Goal: Task Accomplishment & Management: Manage account settings

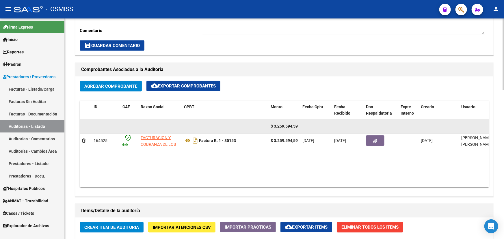
scroll to position [105, 0]
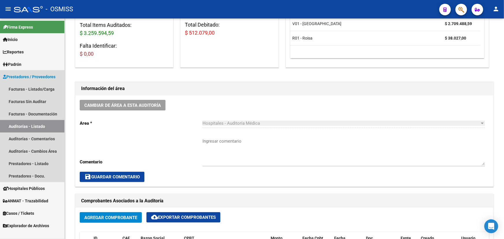
click at [43, 125] on link "Auditorías - Listado" at bounding box center [32, 126] width 64 height 12
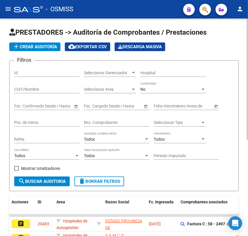
click at [106, 123] on input "Nro. Comprobante" at bounding box center [116, 122] width 65 height 5
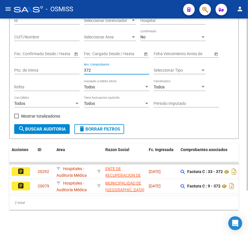
scroll to position [57, 0]
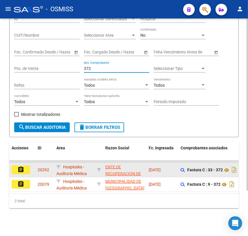
type input "372"
click at [26, 166] on button "assignment" at bounding box center [21, 170] width 18 height 9
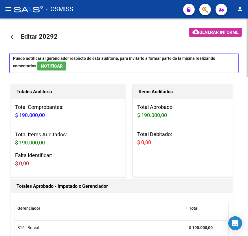
click at [12, 35] on mat-icon "arrow_back" at bounding box center [12, 37] width 7 height 7
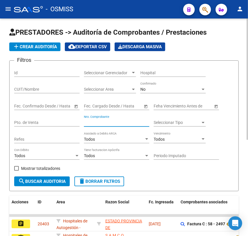
click at [116, 120] on input "Nro. Comprobante" at bounding box center [116, 122] width 65 height 5
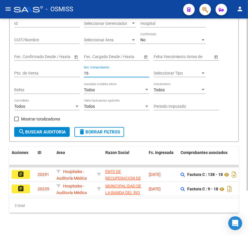
scroll to position [52, 0]
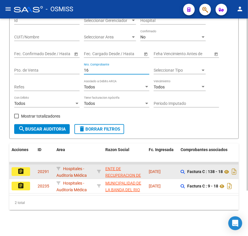
type input "16"
click at [22, 172] on mat-icon "assignment" at bounding box center [20, 171] width 7 height 7
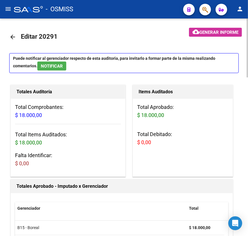
click at [14, 36] on mat-icon "arrow_back" at bounding box center [12, 37] width 7 height 7
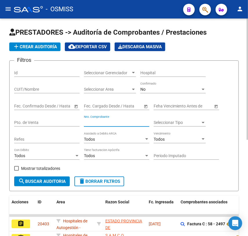
click at [96, 120] on input "Nro. Comprobante" at bounding box center [116, 122] width 65 height 5
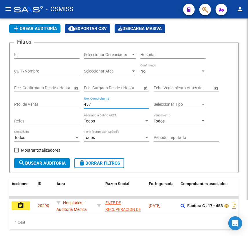
scroll to position [42, 0]
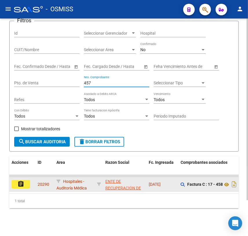
type input "457"
click at [19, 181] on mat-icon "assignment" at bounding box center [20, 184] width 7 height 7
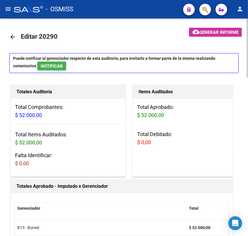
click at [12, 37] on mat-icon "arrow_back" at bounding box center [12, 37] width 7 height 7
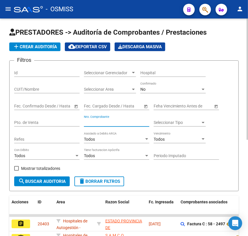
click at [107, 121] on input "Nro. Comprobante" at bounding box center [116, 122] width 65 height 5
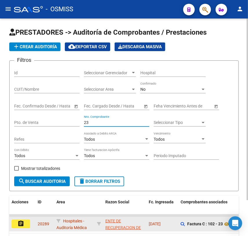
type input "23"
click at [26, 223] on button "assignment" at bounding box center [21, 224] width 18 height 9
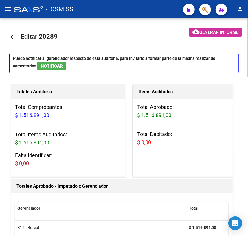
click at [12, 38] on mat-icon "arrow_back" at bounding box center [12, 37] width 7 height 7
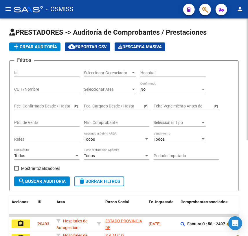
click at [107, 122] on input "Nro. Comprobante" at bounding box center [116, 122] width 65 height 5
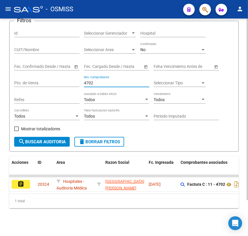
scroll to position [42, 0]
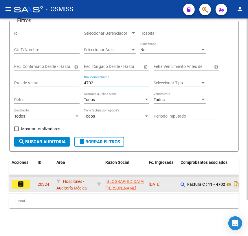
type input "4702"
click at [21, 184] on button "assignment" at bounding box center [21, 184] width 18 height 9
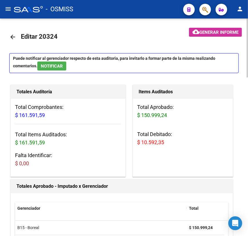
click at [11, 37] on mat-icon "arrow_back" at bounding box center [12, 37] width 7 height 7
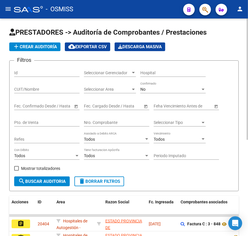
click at [113, 121] on input "Nro. Comprobante" at bounding box center [116, 122] width 65 height 5
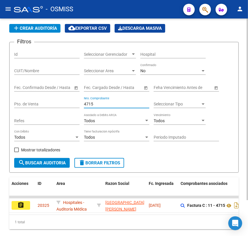
scroll to position [42, 0]
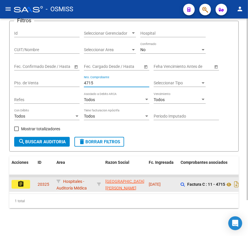
type input "4715"
click at [23, 182] on mat-icon "assignment" at bounding box center [20, 184] width 7 height 7
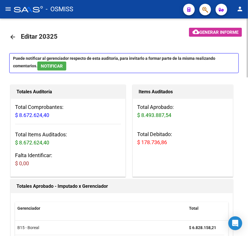
click at [12, 38] on mat-icon "arrow_back" at bounding box center [12, 37] width 7 height 7
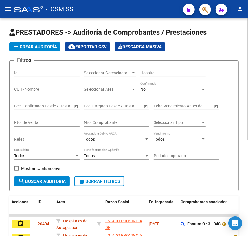
click at [104, 122] on input "Nro. Comprobante" at bounding box center [116, 122] width 65 height 5
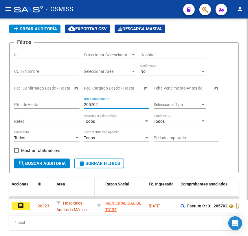
scroll to position [42, 0]
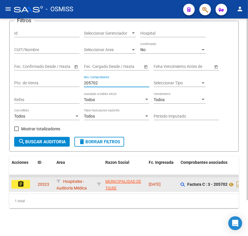
type input "205702"
click at [23, 182] on mat-icon "assignment" at bounding box center [20, 184] width 7 height 7
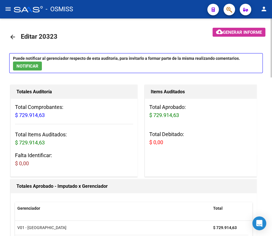
click at [11, 36] on mat-icon "arrow_back" at bounding box center [12, 37] width 7 height 7
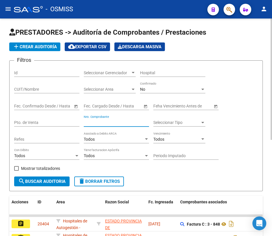
click at [120, 122] on input "Nro. Comprobante" at bounding box center [116, 122] width 65 height 5
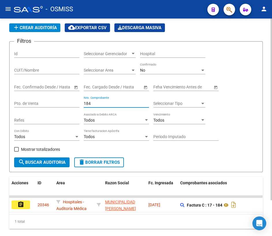
scroll to position [42, 0]
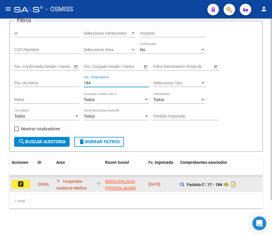
type input "184"
click at [25, 180] on button "assignment" at bounding box center [21, 184] width 18 height 9
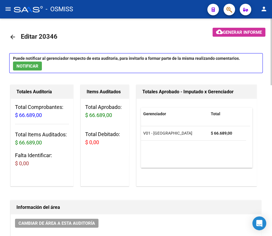
click at [15, 36] on mat-icon "arrow_back" at bounding box center [12, 37] width 7 height 7
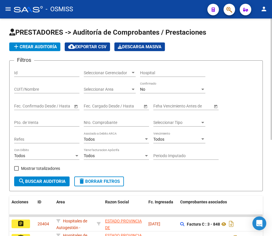
click at [109, 122] on input "Nro. Comprobante" at bounding box center [116, 122] width 65 height 5
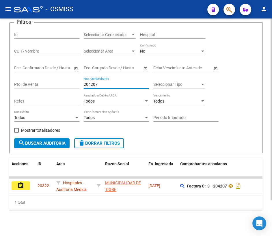
scroll to position [42, 0]
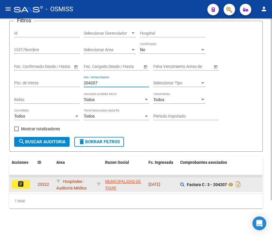
type input "204207"
click at [25, 181] on button "assignment" at bounding box center [21, 184] width 18 height 9
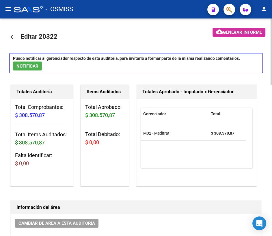
click at [11, 36] on mat-icon "arrow_back" at bounding box center [12, 37] width 7 height 7
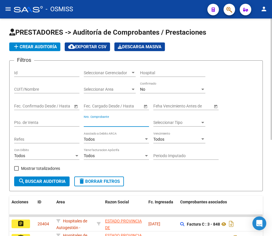
click at [117, 120] on input "Nro. Comprobante" at bounding box center [116, 122] width 65 height 5
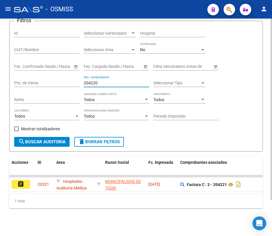
scroll to position [42, 0]
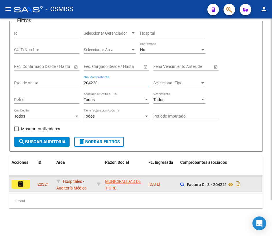
type input "204220"
click at [16, 180] on button "assignment" at bounding box center [21, 184] width 18 height 9
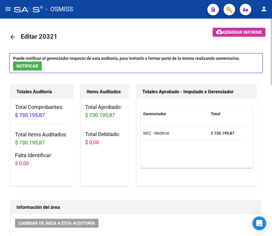
click at [13, 36] on mat-icon "arrow_back" at bounding box center [12, 37] width 7 height 7
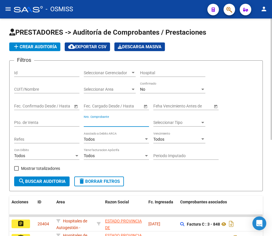
click at [97, 121] on input "Nro. Comprobante" at bounding box center [116, 122] width 65 height 5
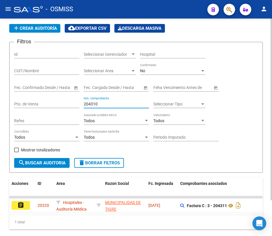
scroll to position [26, 0]
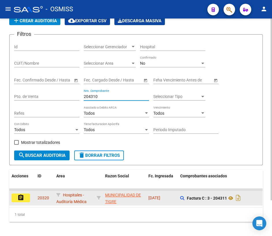
type input "204310"
click at [22, 197] on mat-icon "assignment" at bounding box center [20, 197] width 7 height 7
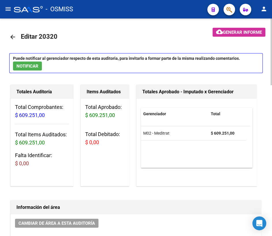
click at [14, 38] on mat-icon "arrow_back" at bounding box center [12, 37] width 7 height 7
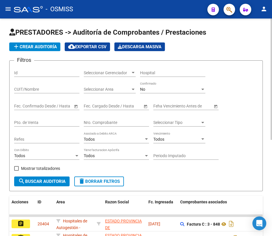
click at [99, 122] on input "Nro. Comprobante" at bounding box center [116, 122] width 65 height 5
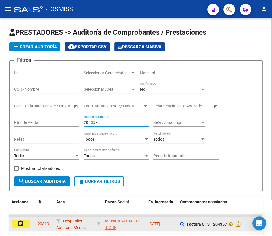
type input "204357"
click at [27, 223] on button "assignment" at bounding box center [21, 224] width 18 height 9
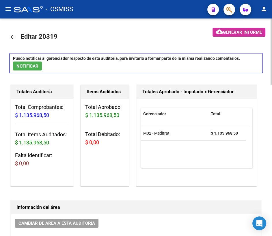
click at [12, 38] on mat-icon "arrow_back" at bounding box center [12, 37] width 7 height 7
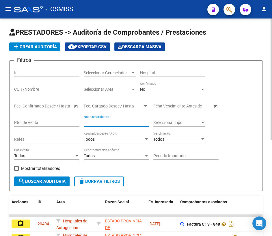
click at [117, 122] on input "Nro. Comprobante" at bounding box center [116, 122] width 65 height 5
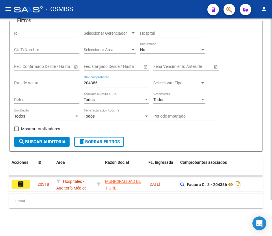
scroll to position [42, 0]
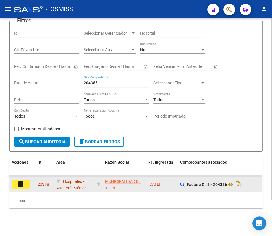
type input "204386"
click at [18, 181] on mat-icon "assignment" at bounding box center [20, 184] width 7 height 7
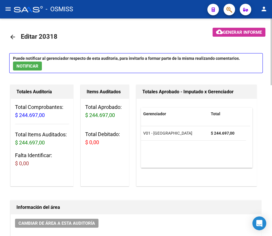
click at [16, 35] on mat-icon "arrow_back" at bounding box center [12, 37] width 7 height 7
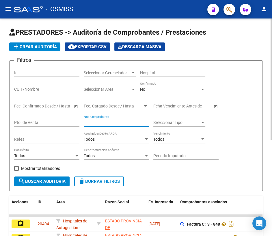
click at [110, 120] on input "Nro. Comprobante" at bounding box center [116, 122] width 65 height 5
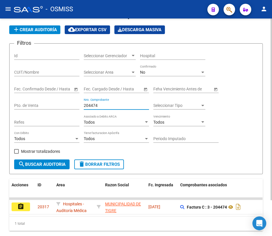
scroll to position [26, 0]
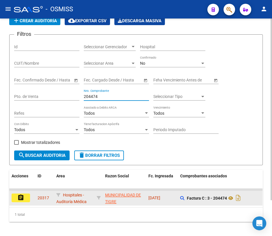
type input "204474"
click at [25, 195] on button "assignment" at bounding box center [21, 198] width 18 height 9
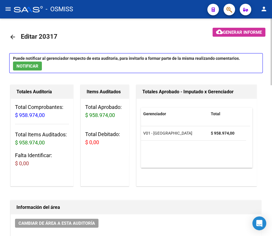
click at [13, 38] on mat-icon "arrow_back" at bounding box center [12, 37] width 7 height 7
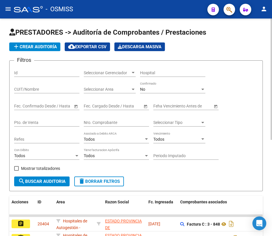
click at [116, 122] on input "Nro. Comprobante" at bounding box center [116, 122] width 65 height 5
type input "204633"
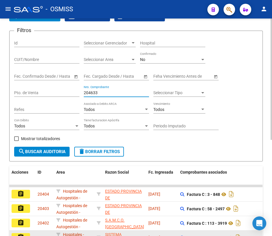
scroll to position [79, 0]
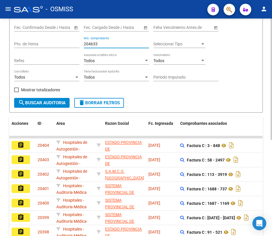
click at [50, 103] on span "search Buscar Auditoria" at bounding box center [41, 102] width 47 height 5
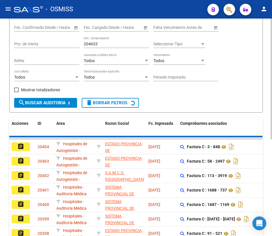
scroll to position [42, 0]
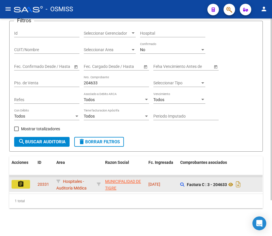
click at [18, 181] on mat-icon "assignment" at bounding box center [20, 184] width 7 height 7
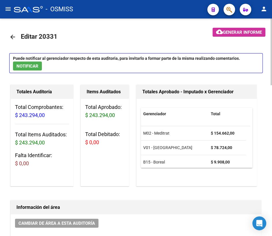
click at [14, 36] on mat-icon "arrow_back" at bounding box center [12, 37] width 7 height 7
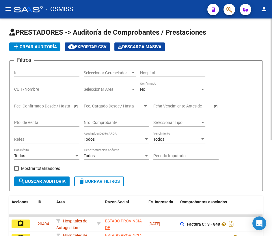
click at [113, 122] on input "Nro. Comprobante" at bounding box center [116, 122] width 65 height 5
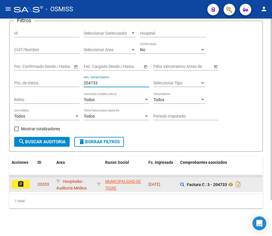
scroll to position [42, 0]
type input "204733"
click at [25, 182] on button "assignment" at bounding box center [21, 184] width 18 height 9
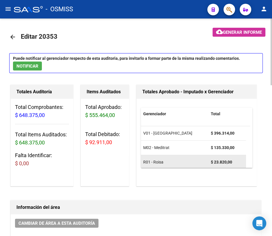
scroll to position [3, 0]
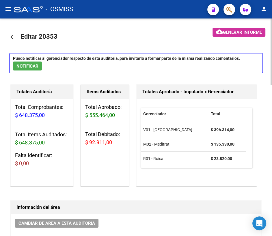
click at [12, 38] on mat-icon "arrow_back" at bounding box center [12, 37] width 7 height 7
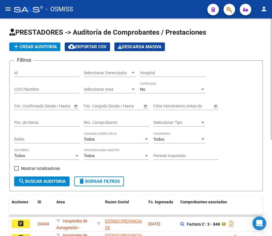
click at [115, 122] on input "Nro. Comprobante" at bounding box center [116, 122] width 65 height 5
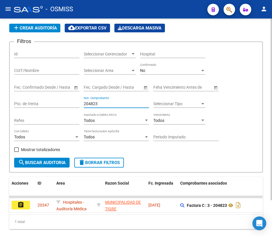
scroll to position [42, 0]
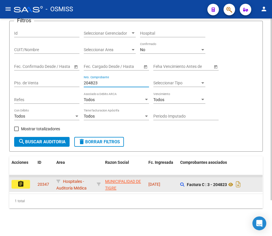
type input "204823"
click at [22, 181] on mat-icon "assignment" at bounding box center [20, 184] width 7 height 7
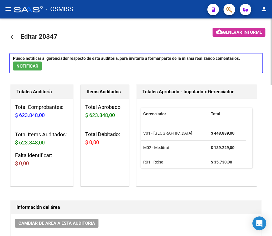
scroll to position [3, 0]
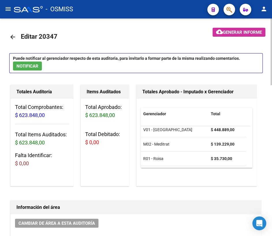
click at [12, 38] on mat-icon "arrow_back" at bounding box center [12, 37] width 7 height 7
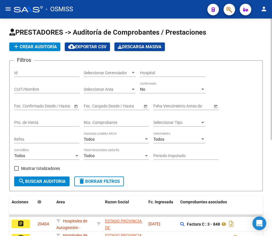
click at [106, 123] on input "Nro. Comprobante" at bounding box center [116, 122] width 65 height 5
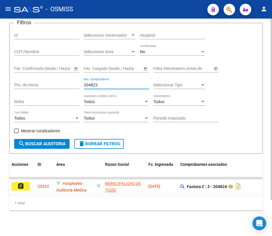
scroll to position [42, 0]
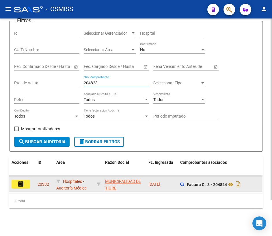
type input "204823"
click at [23, 181] on mat-icon "assignment" at bounding box center [20, 184] width 7 height 7
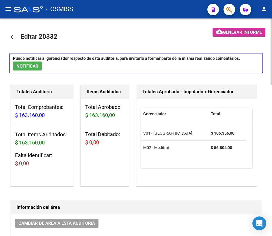
click at [13, 35] on mat-icon "arrow_back" at bounding box center [12, 37] width 7 height 7
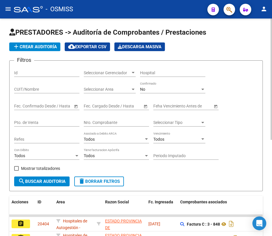
click at [127, 121] on input "Nro. Comprobante" at bounding box center [116, 122] width 65 height 5
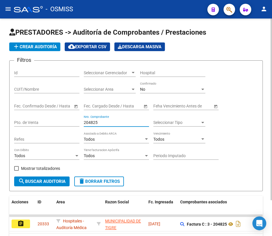
scroll to position [42, 0]
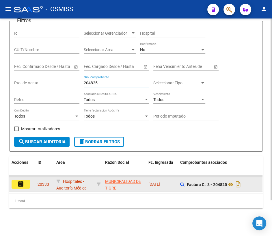
type input "204825"
click at [20, 182] on mat-icon "assignment" at bounding box center [20, 184] width 7 height 7
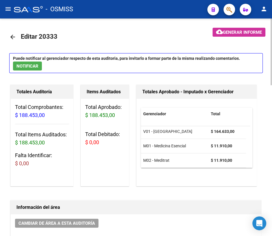
scroll to position [3, 0]
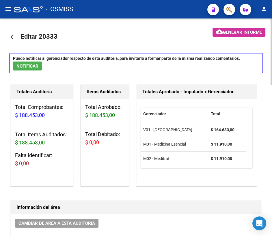
click at [10, 37] on mat-icon "arrow_back" at bounding box center [12, 37] width 7 height 7
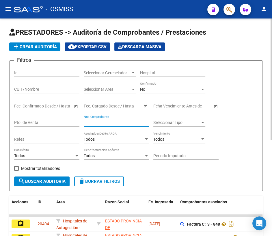
click at [104, 121] on input "Nro. Comprobante" at bounding box center [116, 122] width 65 height 5
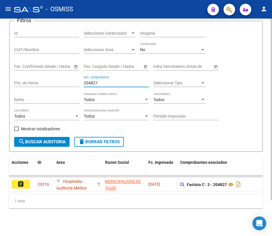
scroll to position [42, 0]
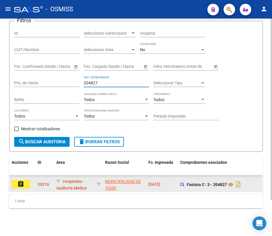
type input "204827"
click at [24, 181] on button "assignment" at bounding box center [21, 184] width 18 height 9
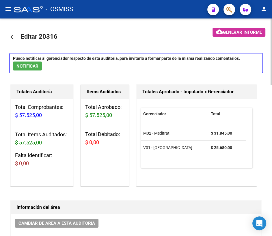
click at [16, 34] on mat-icon "arrow_back" at bounding box center [12, 37] width 7 height 7
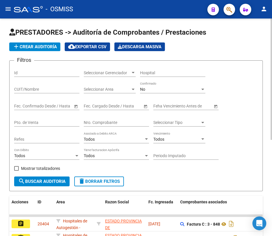
click at [106, 118] on div "Nro. Comprobante" at bounding box center [116, 121] width 65 height 12
type input "3"
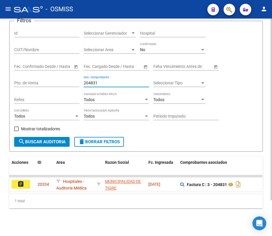
scroll to position [42, 0]
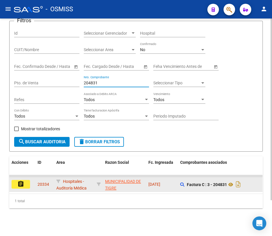
type input "204831"
click at [22, 181] on mat-icon "assignment" at bounding box center [20, 184] width 7 height 7
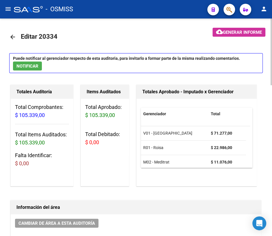
click at [13, 34] on mat-icon "arrow_back" at bounding box center [12, 37] width 7 height 7
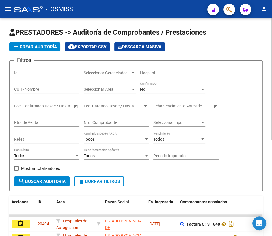
click at [96, 121] on input "Nro. Comprobante" at bounding box center [116, 122] width 65 height 5
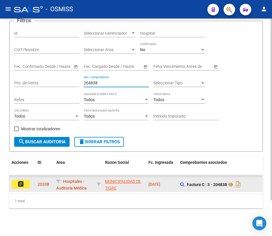
scroll to position [42, 0]
type input "204838"
click at [20, 181] on mat-icon "assignment" at bounding box center [20, 184] width 7 height 7
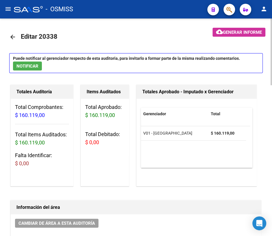
click at [13, 37] on mat-icon "arrow_back" at bounding box center [12, 37] width 7 height 7
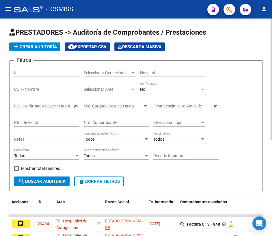
click at [101, 124] on div "Nro. Comprobante" at bounding box center [116, 121] width 65 height 12
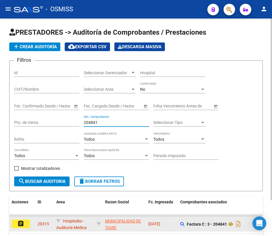
type input "204841"
click at [21, 221] on mat-icon "assignment" at bounding box center [20, 223] width 7 height 7
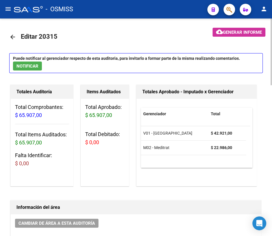
click at [12, 36] on mat-icon "arrow_back" at bounding box center [12, 37] width 7 height 7
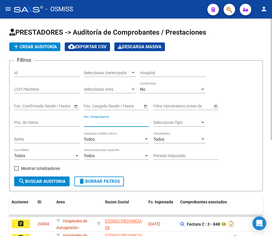
click at [110, 122] on input "Nro. Comprobante" at bounding box center [116, 122] width 65 height 5
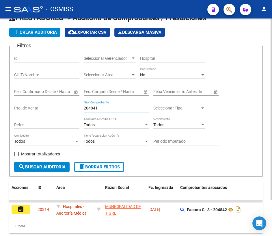
scroll to position [42, 0]
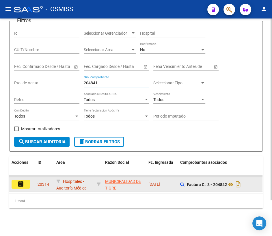
type input "204841"
click at [19, 182] on mat-icon "assignment" at bounding box center [20, 184] width 7 height 7
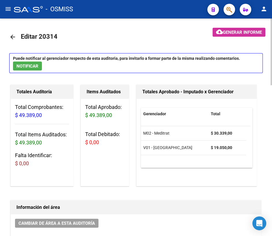
click at [12, 38] on mat-icon "arrow_back" at bounding box center [12, 37] width 7 height 7
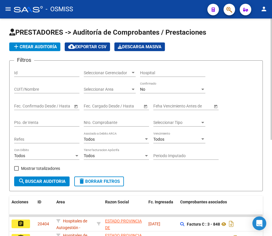
click at [107, 120] on input "Nro. Comprobante" at bounding box center [116, 122] width 65 height 5
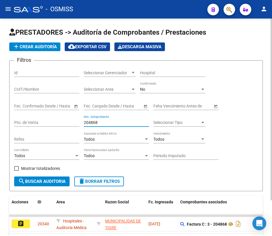
scroll to position [42, 0]
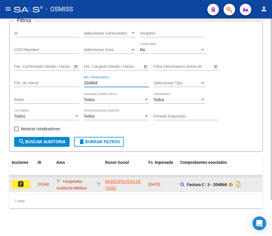
type input "204868"
click at [27, 181] on button "assignment" at bounding box center [21, 184] width 18 height 9
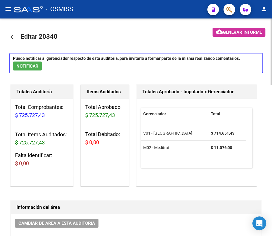
click at [11, 36] on mat-icon "arrow_back" at bounding box center [12, 37] width 7 height 7
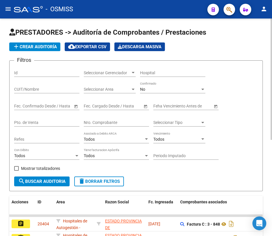
click at [96, 122] on input "Nro. Comprobante" at bounding box center [116, 122] width 65 height 5
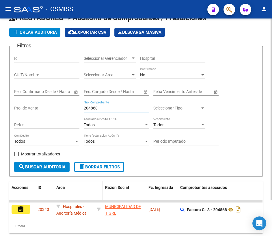
scroll to position [42, 0]
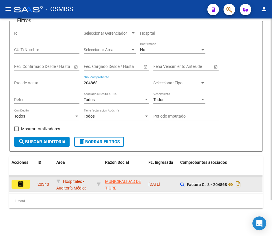
type input "204868"
click at [23, 181] on mat-icon "assignment" at bounding box center [20, 184] width 7 height 7
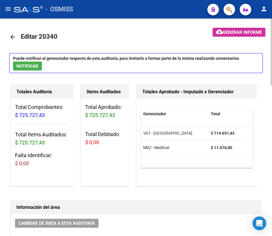
click at [12, 36] on mat-icon "arrow_back" at bounding box center [12, 37] width 7 height 7
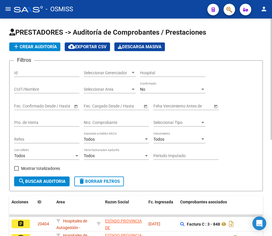
click at [107, 124] on input "Nro. Comprobante" at bounding box center [116, 122] width 65 height 5
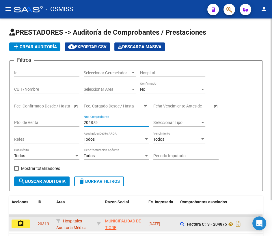
type input "204875"
click at [24, 222] on mat-icon "assignment" at bounding box center [20, 223] width 7 height 7
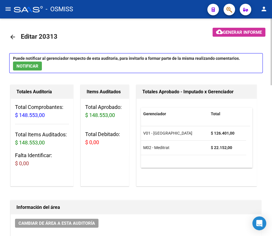
click at [12, 36] on mat-icon "arrow_back" at bounding box center [12, 37] width 7 height 7
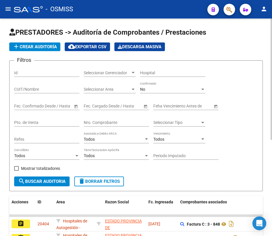
click at [118, 121] on input "Nro. Comprobante" at bounding box center [116, 122] width 65 height 5
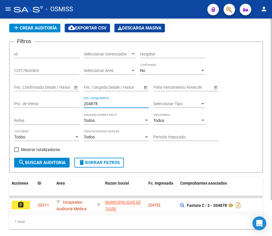
scroll to position [42, 0]
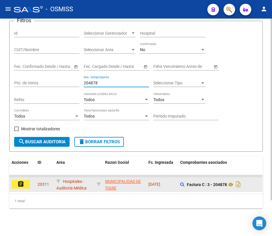
type input "204878"
click at [22, 181] on mat-icon "assignment" at bounding box center [20, 184] width 7 height 7
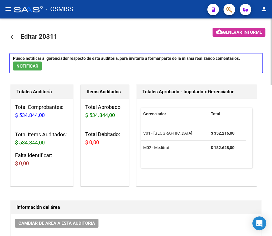
click at [12, 37] on mat-icon "arrow_back" at bounding box center [12, 37] width 7 height 7
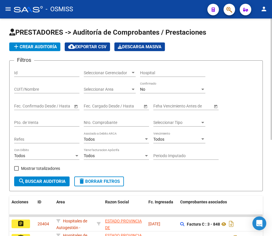
click at [104, 121] on input "Nro. Comprobante" at bounding box center [116, 122] width 65 height 5
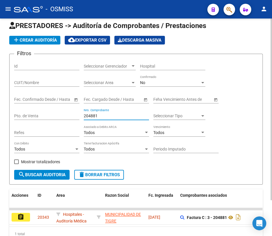
scroll to position [26, 0]
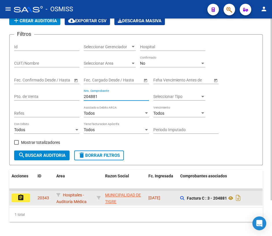
type input "204881"
click at [20, 197] on mat-icon "assignment" at bounding box center [20, 197] width 7 height 7
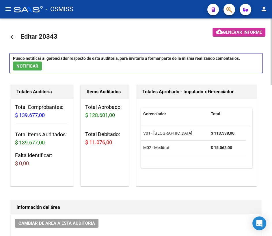
click at [11, 34] on mat-icon "arrow_back" at bounding box center [12, 37] width 7 height 7
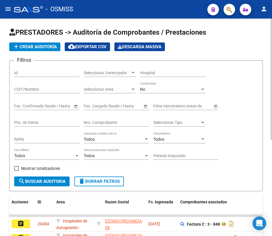
click at [105, 122] on input "Nro. Comprobante" at bounding box center [116, 122] width 65 height 5
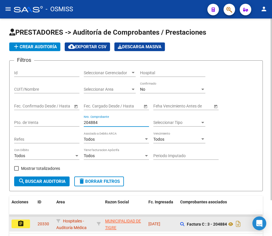
type input "204884"
click at [20, 224] on mat-icon "assignment" at bounding box center [20, 223] width 7 height 7
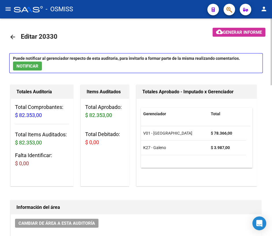
click at [15, 37] on mat-icon "arrow_back" at bounding box center [12, 37] width 7 height 7
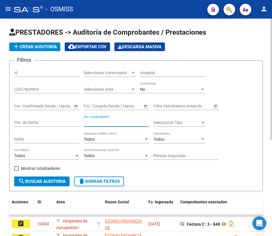
click at [102, 122] on input "Nro. Comprobante" at bounding box center [116, 122] width 65 height 5
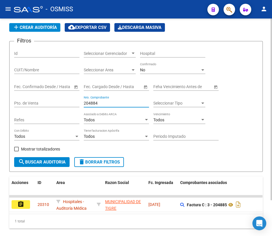
scroll to position [42, 0]
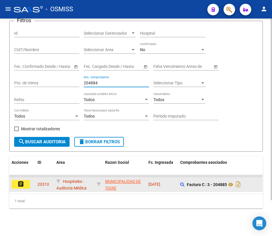
type input "204884"
click at [18, 181] on mat-icon "assignment" at bounding box center [20, 184] width 7 height 7
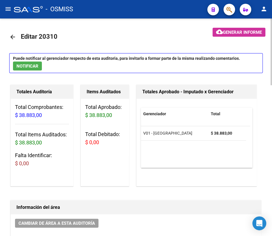
click at [14, 36] on mat-icon "arrow_back" at bounding box center [12, 37] width 7 height 7
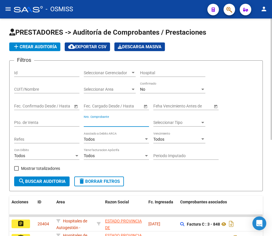
click at [115, 121] on input "Nro. Comprobante" at bounding box center [116, 122] width 65 height 5
type input "204886"
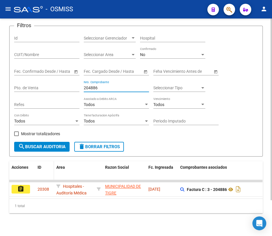
scroll to position [42, 0]
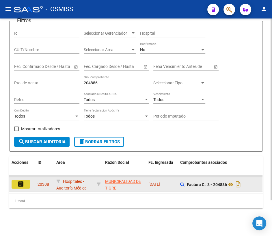
click at [17, 181] on mat-icon "assignment" at bounding box center [20, 184] width 7 height 7
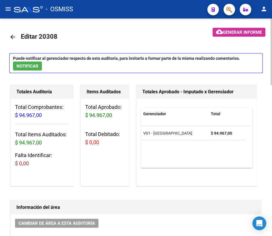
click at [14, 34] on mat-icon "arrow_back" at bounding box center [12, 37] width 7 height 7
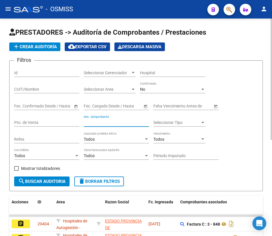
click at [95, 120] on input "Nro. Comprobante" at bounding box center [116, 122] width 65 height 5
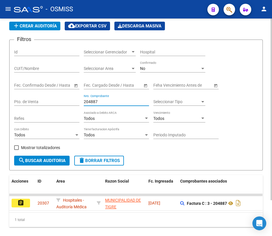
scroll to position [42, 0]
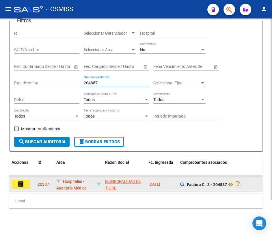
type input "204887"
click at [20, 181] on mat-icon "assignment" at bounding box center [20, 184] width 7 height 7
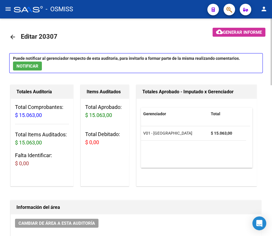
click at [14, 35] on mat-icon "arrow_back" at bounding box center [12, 37] width 7 height 7
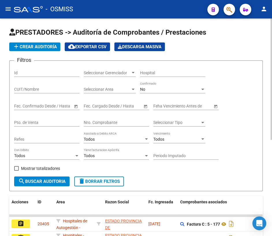
click at [104, 120] on input "Nro. Comprobante" at bounding box center [116, 122] width 65 height 5
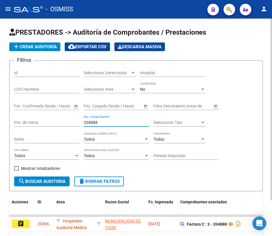
scroll to position [42, 0]
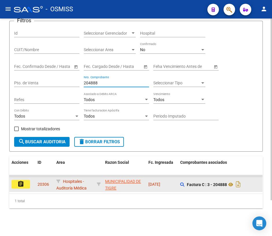
type input "204888"
click at [24, 180] on button "assignment" at bounding box center [21, 184] width 18 height 9
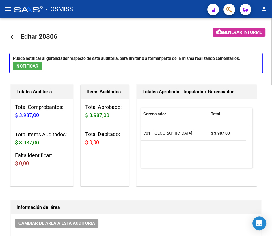
click at [13, 36] on mat-icon "arrow_back" at bounding box center [12, 37] width 7 height 7
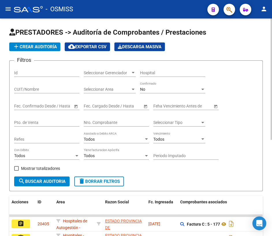
click at [105, 124] on input "Nro. Comprobante" at bounding box center [116, 122] width 65 height 5
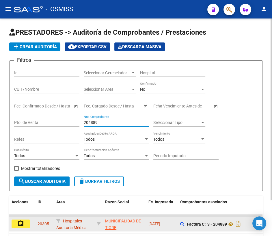
type input "204889"
click at [22, 224] on mat-icon "assignment" at bounding box center [20, 223] width 7 height 7
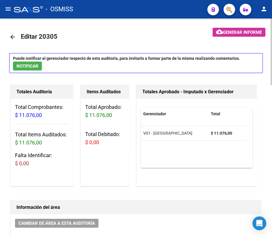
click at [11, 37] on mat-icon "arrow_back" at bounding box center [12, 37] width 7 height 7
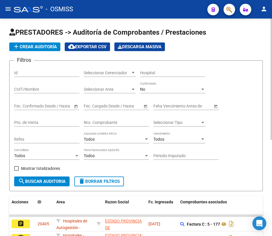
click at [105, 120] on input "Nro. Comprobante" at bounding box center [116, 122] width 65 height 5
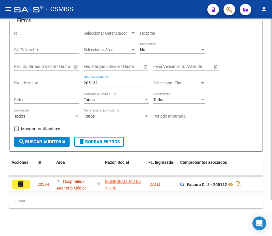
scroll to position [42, 0]
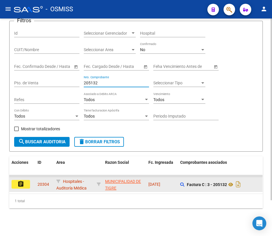
type input "205132"
click at [20, 181] on mat-icon "assignment" at bounding box center [20, 184] width 7 height 7
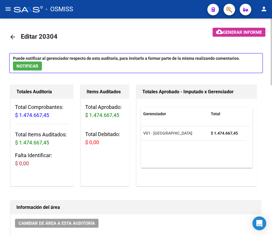
click at [12, 35] on mat-icon "arrow_back" at bounding box center [12, 37] width 7 height 7
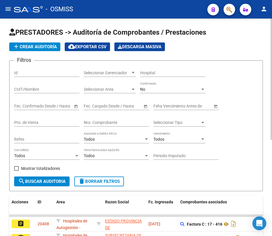
click at [97, 121] on input "Nro. Comprobante" at bounding box center [116, 122] width 65 height 5
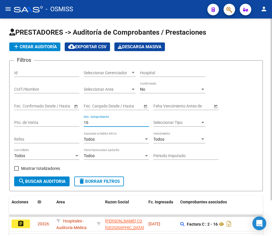
scroll to position [26, 0]
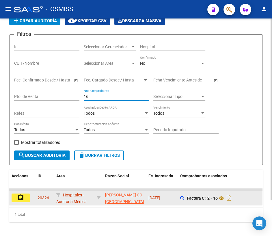
type input "16"
click at [20, 196] on mat-icon "assignment" at bounding box center [20, 197] width 7 height 7
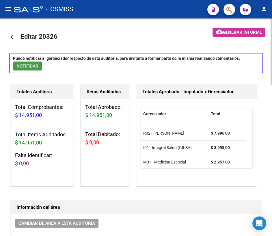
click at [29, 66] on span "NOTIFICAR" at bounding box center [27, 66] width 22 height 5
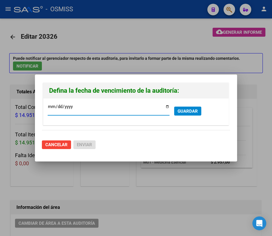
click at [167, 106] on input "[DATE]" at bounding box center [109, 108] width 122 height 9
type input "[DATE]"
click at [181, 112] on span "GUARDAR" at bounding box center [188, 111] width 20 height 5
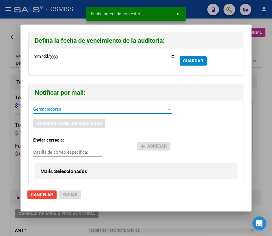
click at [46, 108] on span "Gerenciadores" at bounding box center [99, 109] width 133 height 5
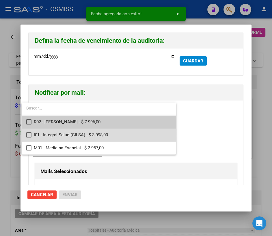
click at [29, 134] on mat-pseudo-checkbox at bounding box center [28, 134] width 5 height 5
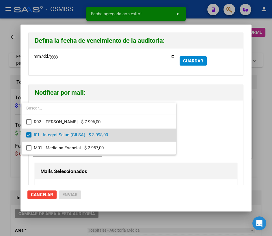
click at [130, 136] on span "I01 - Integral Salud (GILSA) - $ 3.998,00" at bounding box center [103, 135] width 138 height 13
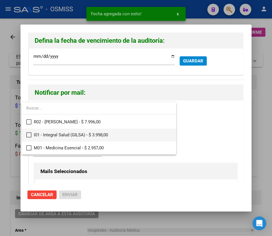
click at [130, 136] on span "I01 - Integral Salud (GILSA) - $ 3.998,00" at bounding box center [103, 135] width 138 height 13
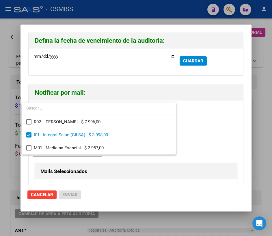
click at [205, 135] on div at bounding box center [136, 118] width 272 height 236
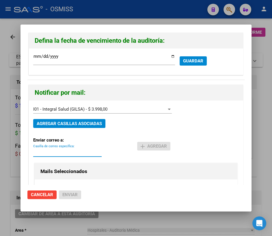
click at [53, 152] on input "Casilla de correo específica:" at bounding box center [67, 152] width 68 height 5
